Goal: Check status

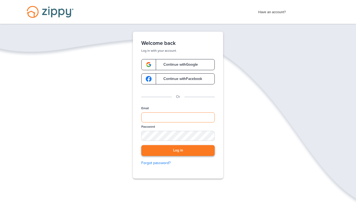
type input "**********"
click at [169, 152] on button "Log in" at bounding box center [177, 150] width 73 height 11
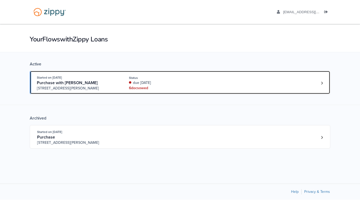
click at [130, 81] on div "Open loan 4215773" at bounding box center [130, 82] width 2 height 2
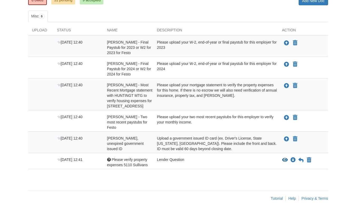
scroll to position [82, 0]
